Goal: Find specific page/section: Find specific page/section

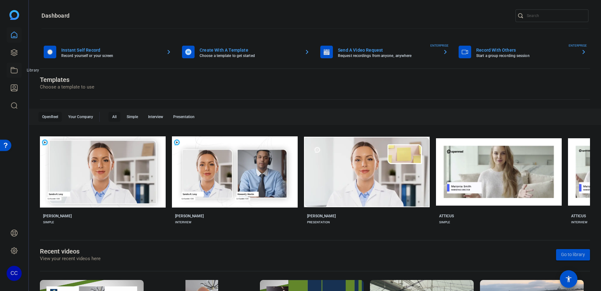
click at [18, 73] on icon at bounding box center [14, 70] width 8 height 8
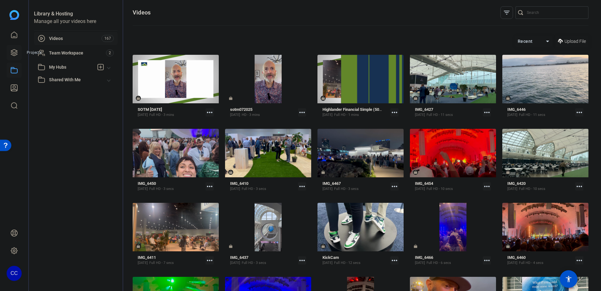
click at [18, 50] on icon at bounding box center [14, 53] width 8 height 8
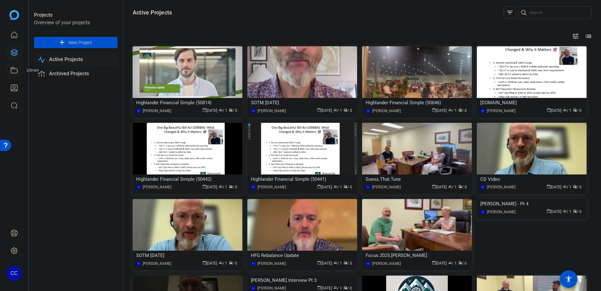
click at [10, 67] on link at bounding box center [14, 70] width 15 height 15
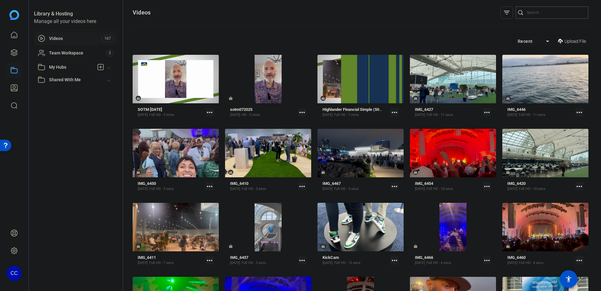
click at [530, 12] on input "Search" at bounding box center [555, 13] width 57 height 8
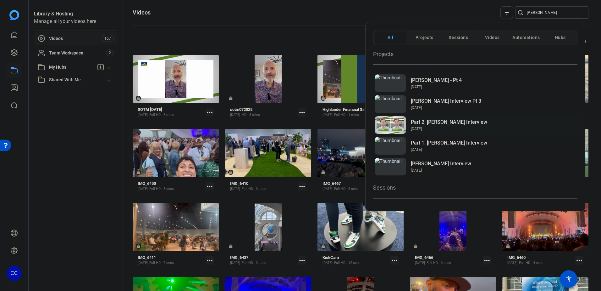
type input "joanna summers"
click at [394, 124] on img at bounding box center [390, 125] width 31 height 18
click at [478, 100] on h2 "[PERSON_NAME] Interview Pt 3" at bounding box center [446, 101] width 70 height 8
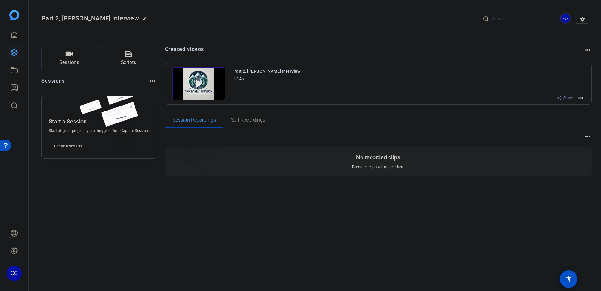
click at [580, 95] on mat-icon "more_horiz" at bounding box center [581, 98] width 8 height 8
click at [557, 104] on span "Edit in Creator" at bounding box center [558, 106] width 44 height 8
click at [581, 97] on mat-icon "more_horiz" at bounding box center [581, 98] width 8 height 8
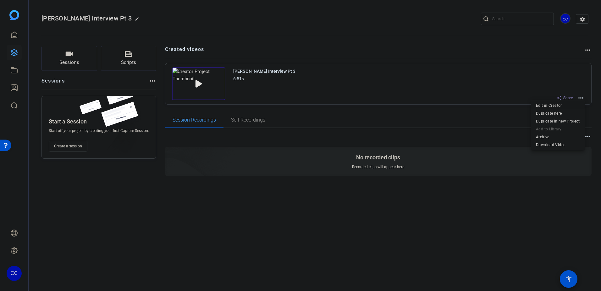
click at [547, 107] on span "Edit in Creator" at bounding box center [558, 106] width 44 height 8
